Goal: Task Accomplishment & Management: Use online tool/utility

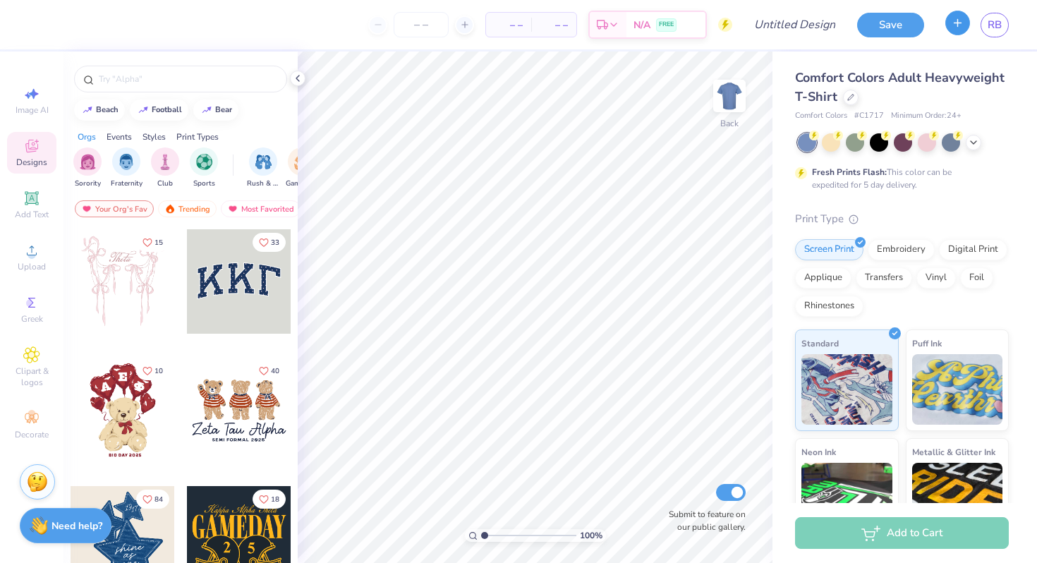
click at [950, 27] on button "button" at bounding box center [957, 23] width 25 height 25
click at [955, 31] on button "button" at bounding box center [957, 23] width 25 height 25
click at [955, 32] on button "button" at bounding box center [957, 23] width 25 height 25
click at [956, 33] on button "button" at bounding box center [957, 23] width 25 height 25
click at [990, 30] on span "RB" at bounding box center [995, 25] width 14 height 16
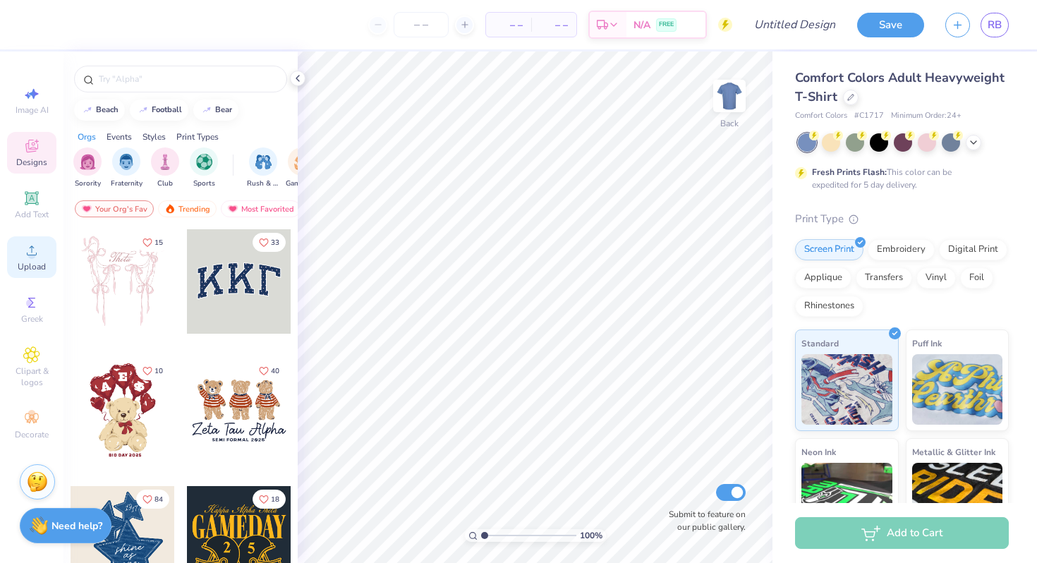
click at [42, 258] on div "Upload" at bounding box center [31, 257] width 49 height 42
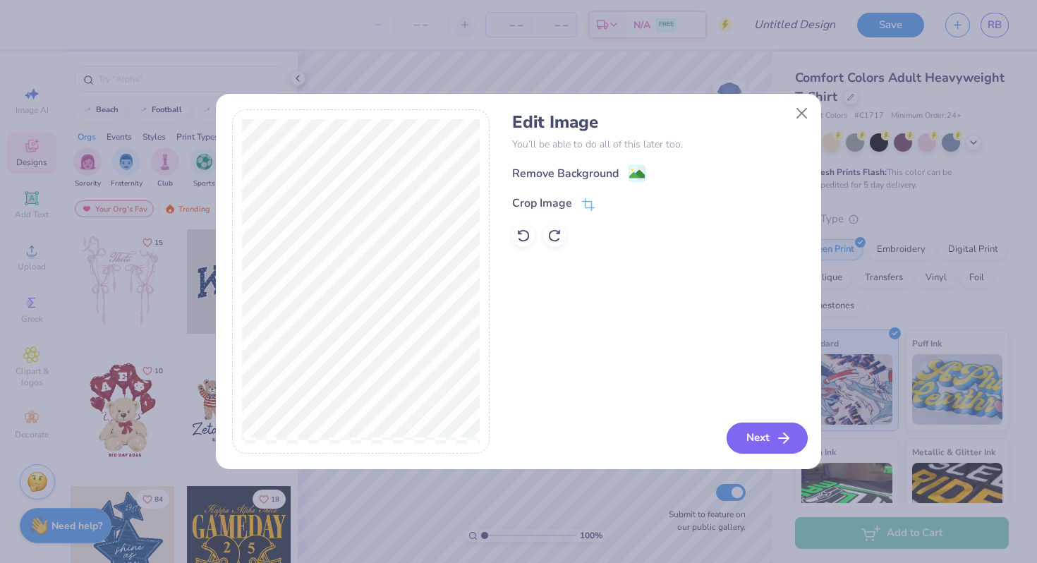
click at [771, 430] on button "Next" at bounding box center [767, 438] width 81 height 31
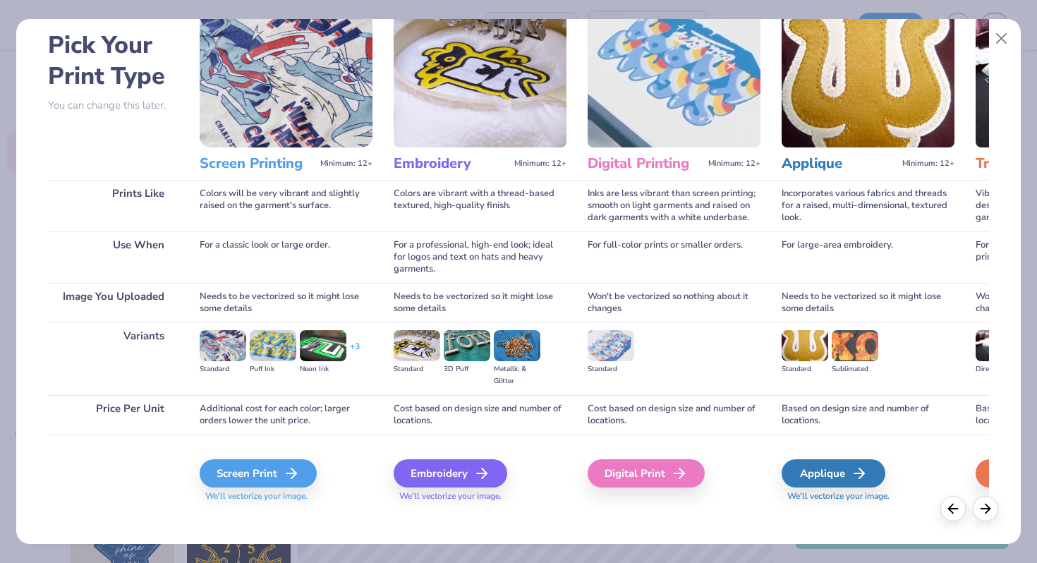
scroll to position [70, 0]
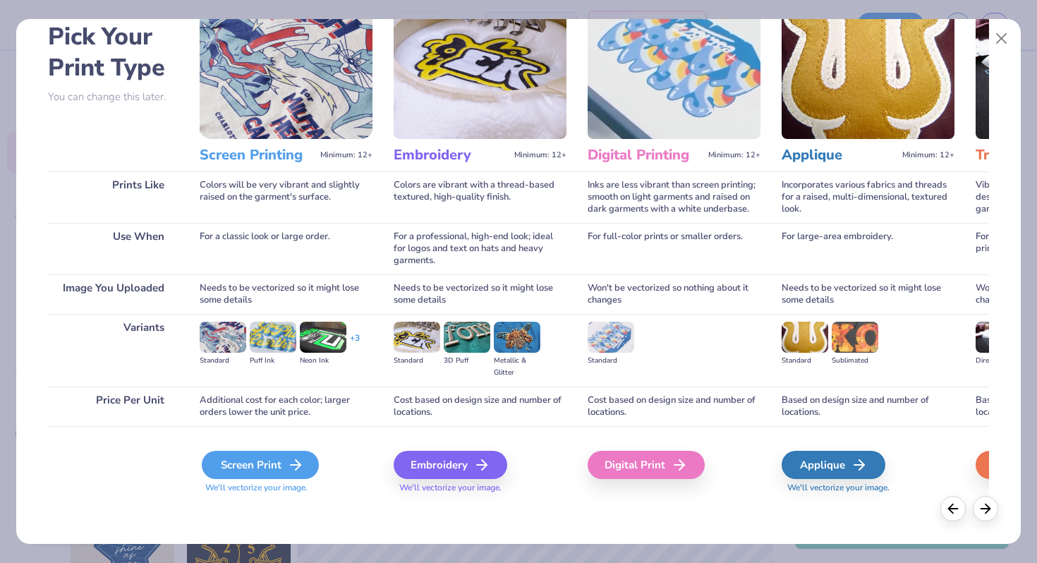
click at [266, 470] on div "Screen Print" at bounding box center [260, 465] width 117 height 28
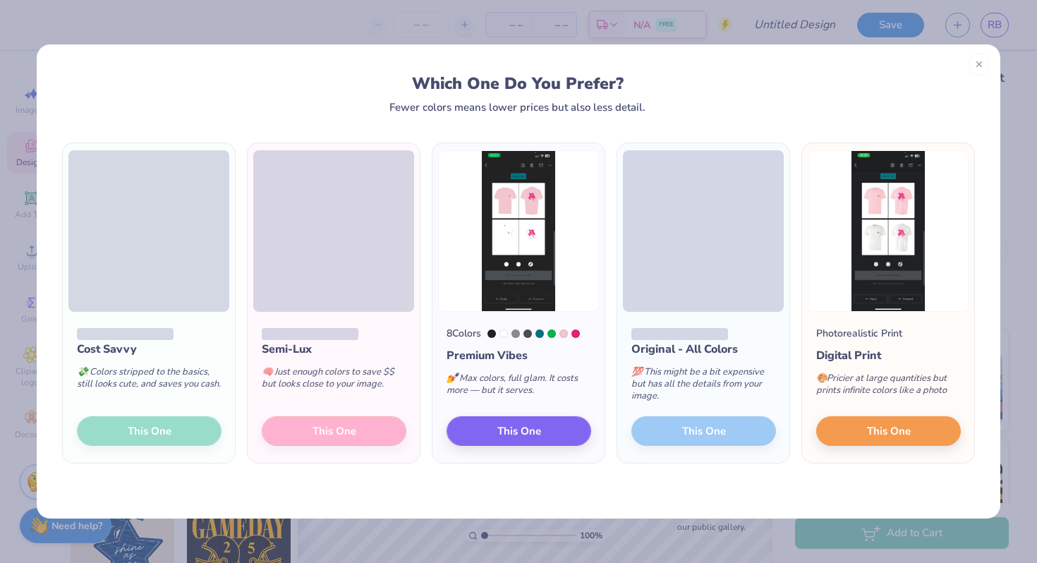
click at [991, 66] on div "Which One Do You Prefer? Fewer colors means lower prices but also less detail." at bounding box center [519, 78] width 964 height 68
click at [979, 66] on icon at bounding box center [979, 62] width 10 height 10
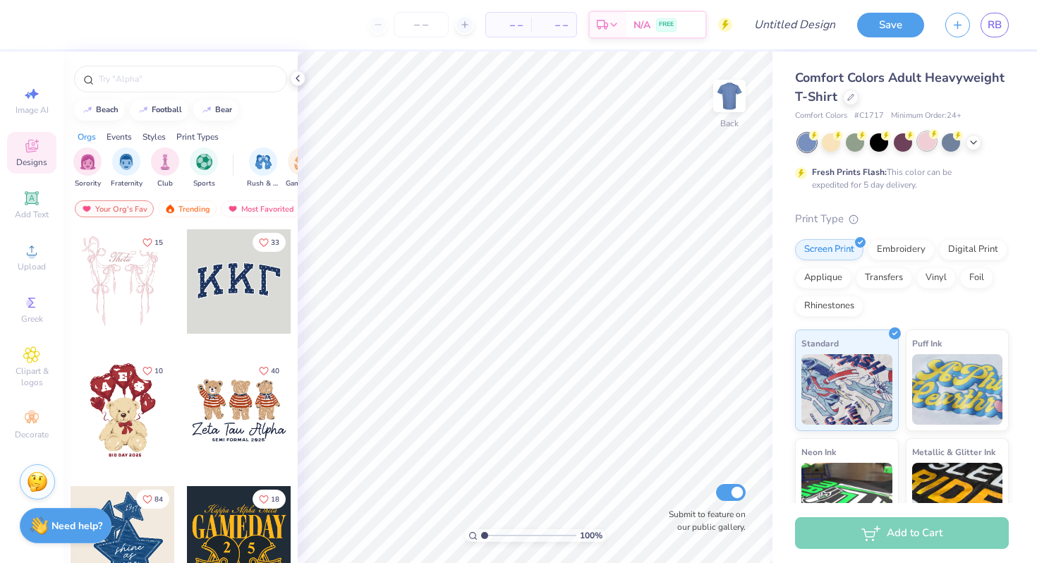
click at [926, 145] on div at bounding box center [927, 141] width 18 height 18
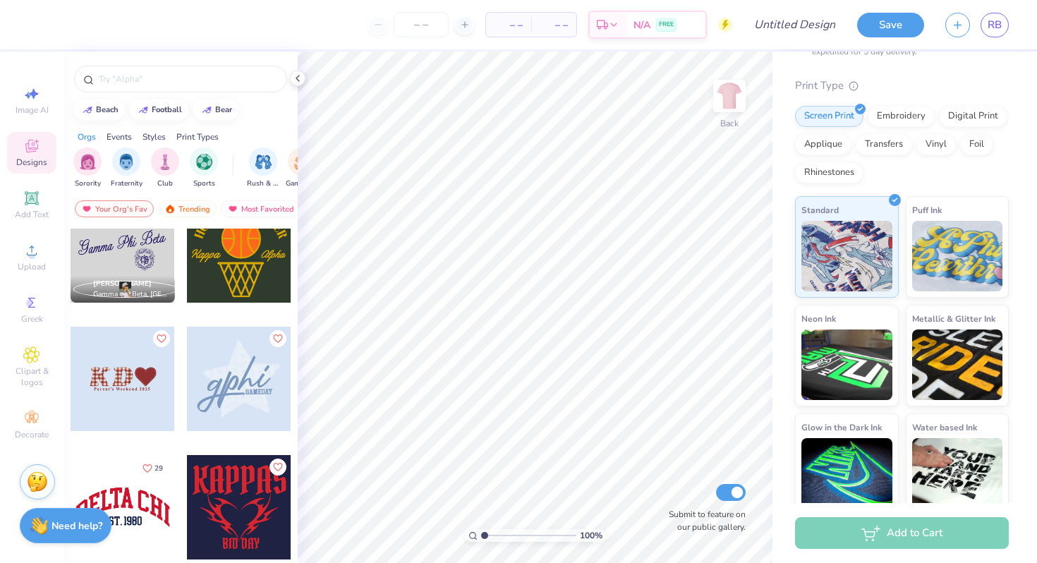
scroll to position [1329, 0]
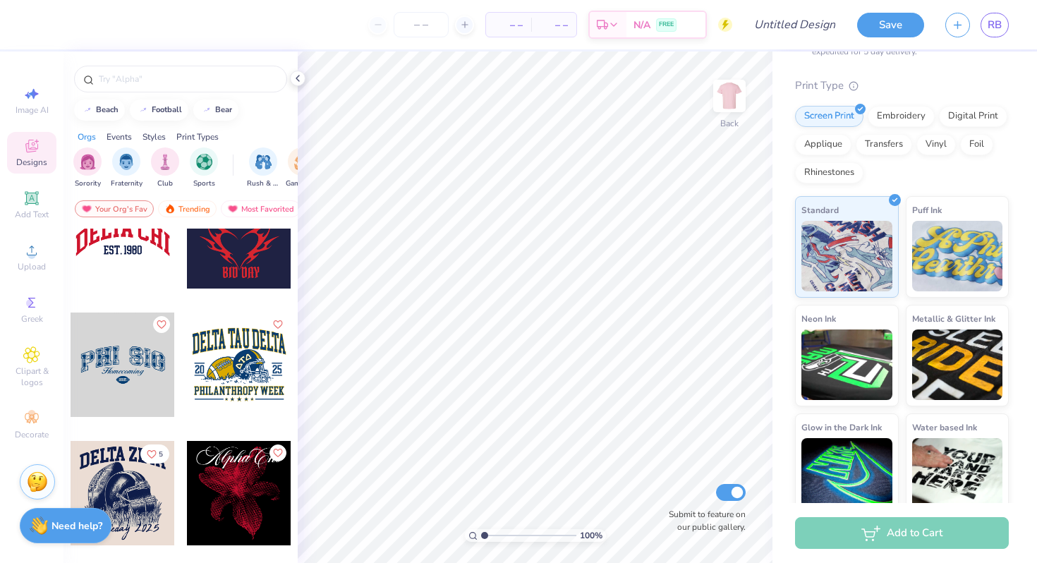
click at [121, 61] on div at bounding box center [180, 76] width 234 height 48
click at [147, 76] on input "text" at bounding box center [187, 79] width 181 height 14
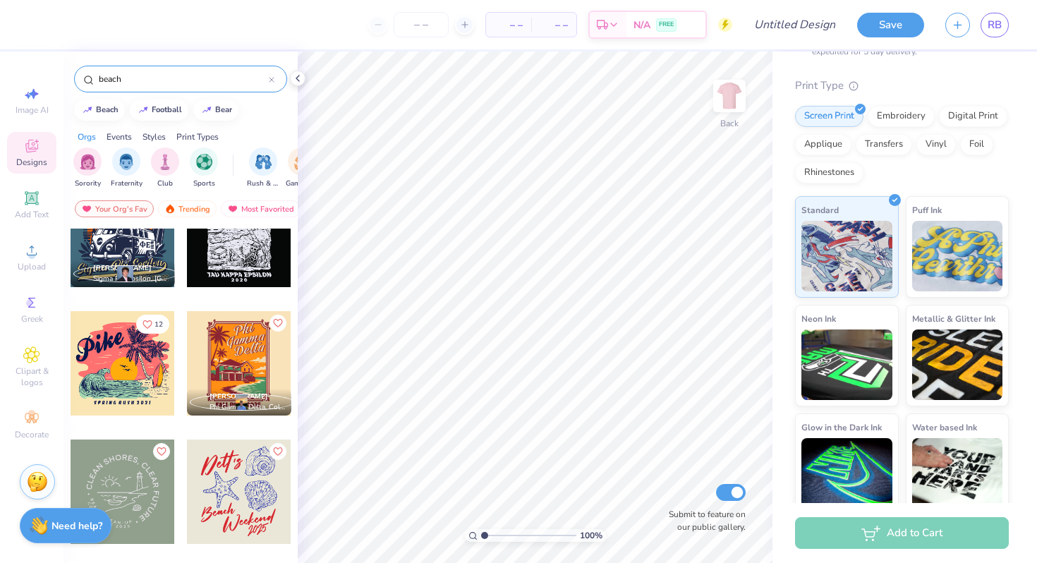
scroll to position [575, 0]
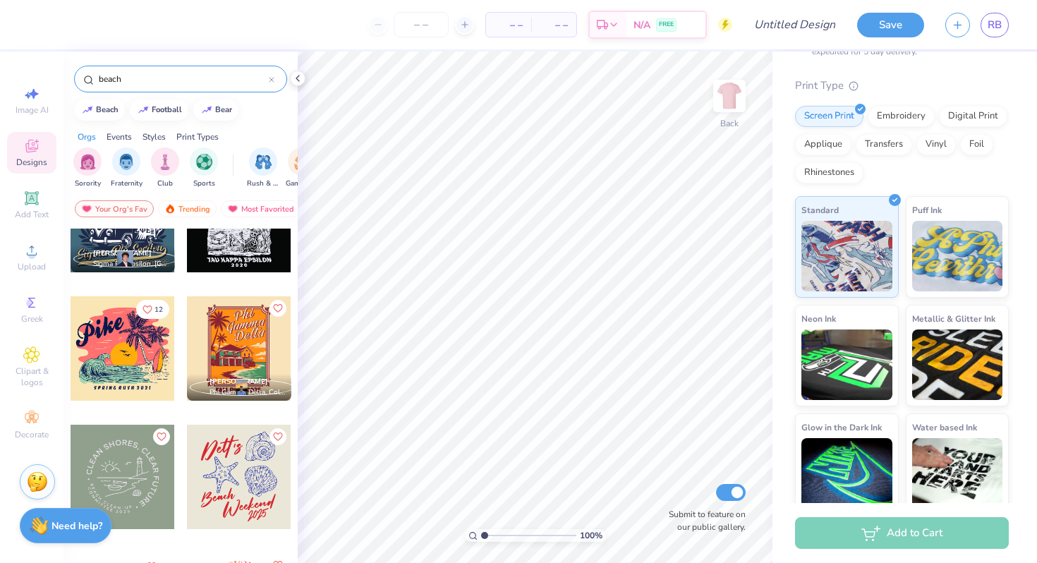
click at [110, 361] on div at bounding box center [123, 348] width 104 height 104
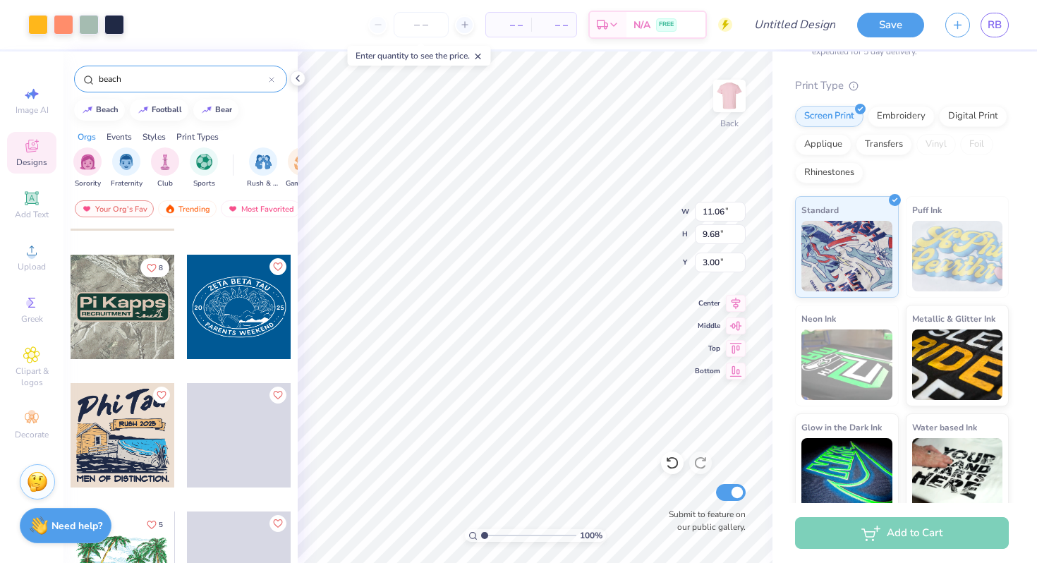
scroll to position [1388, 0]
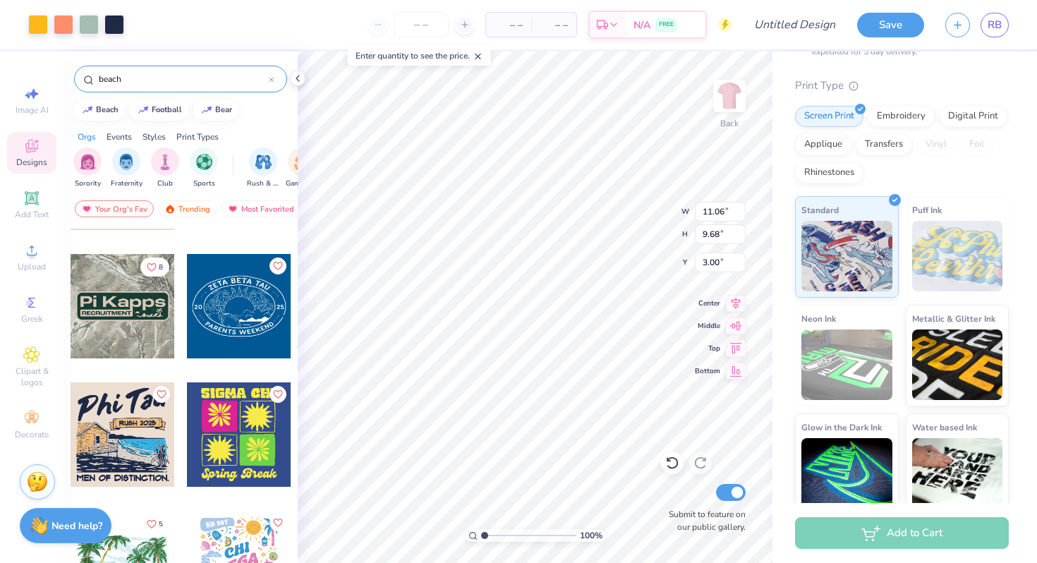
drag, startPoint x: 167, startPoint y: 78, endPoint x: 79, endPoint y: 84, distance: 88.4
click at [80, 84] on div "beach" at bounding box center [180, 79] width 213 height 27
type input "waves"
